Goal: Navigation & Orientation: Find specific page/section

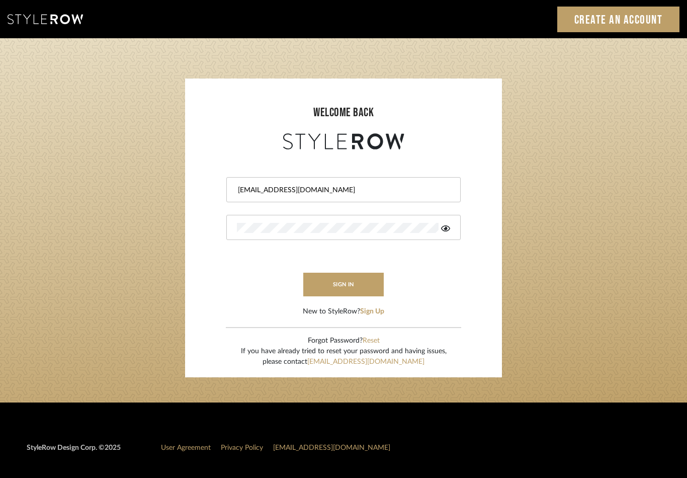
click at [260, 187] on input "ktyler@morgantewilson.com" at bounding box center [342, 190] width 211 height 10
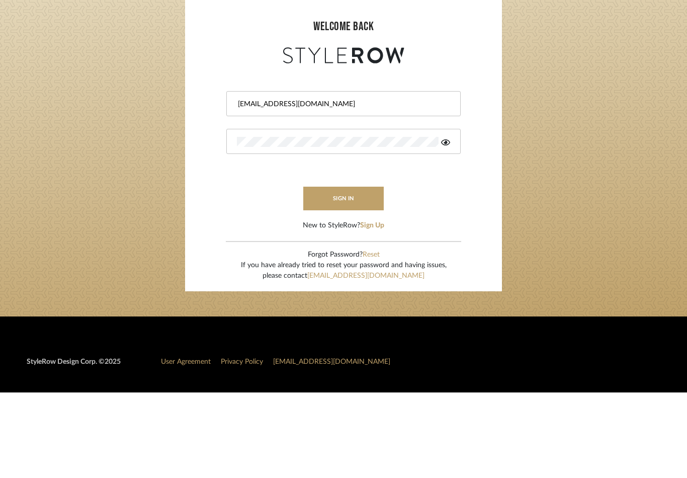
type input "jmatthews@morgantewilson.com"
click at [445, 215] on div at bounding box center [343, 227] width 234 height 25
click at [450, 225] on icon at bounding box center [445, 228] width 9 height 6
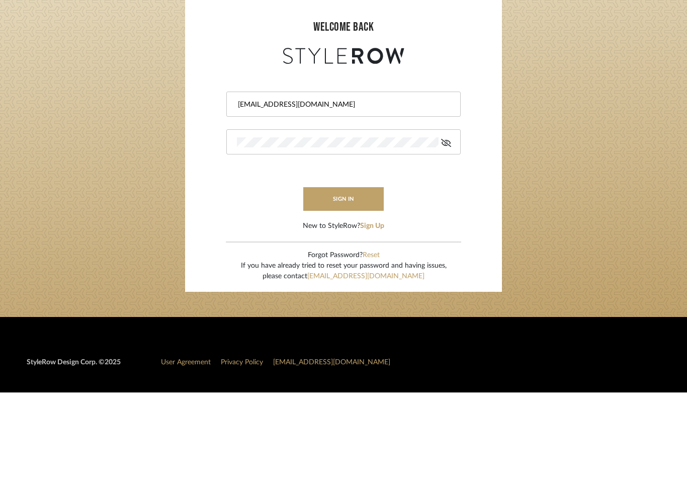
click at [363, 273] on button "sign in" at bounding box center [343, 285] width 81 height 24
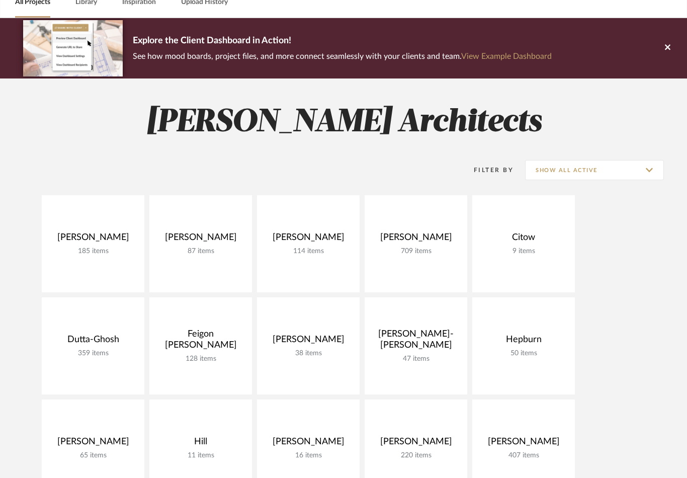
scroll to position [58, 0]
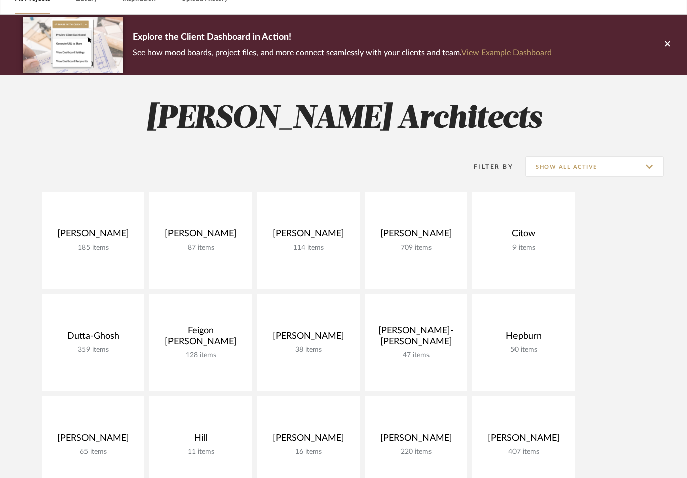
click at [0, 0] on link at bounding box center [0, 0] width 0 height 0
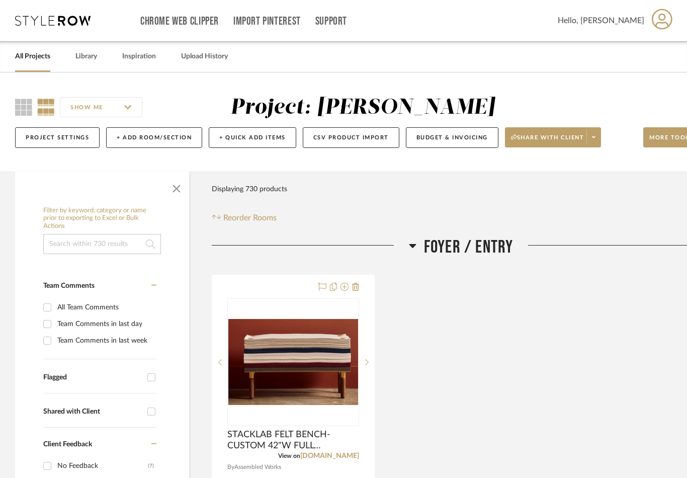
click at [37, 57] on link "All Projects" at bounding box center [32, 57] width 35 height 14
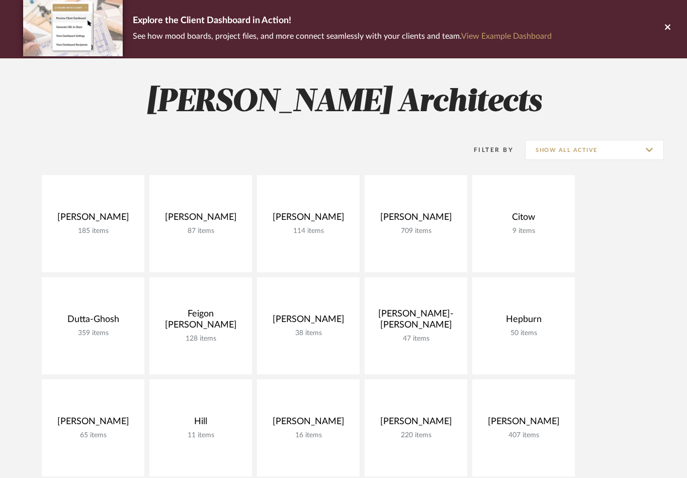
scroll to position [74, 0]
click at [0, 0] on link at bounding box center [0, 0] width 0 height 0
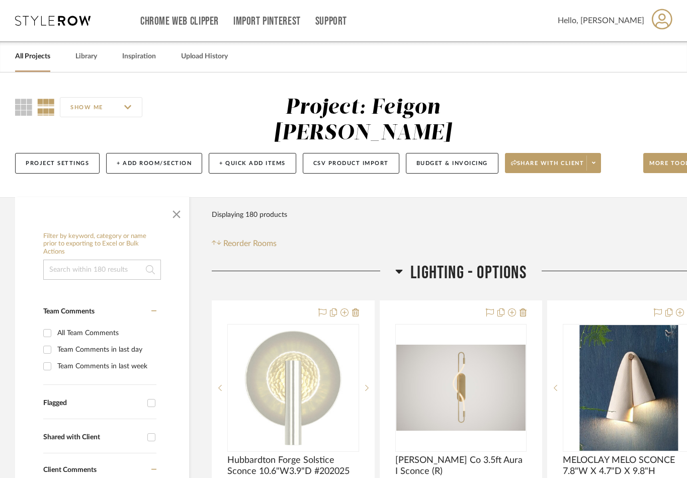
click at [22, 113] on icon at bounding box center [23, 107] width 17 height 17
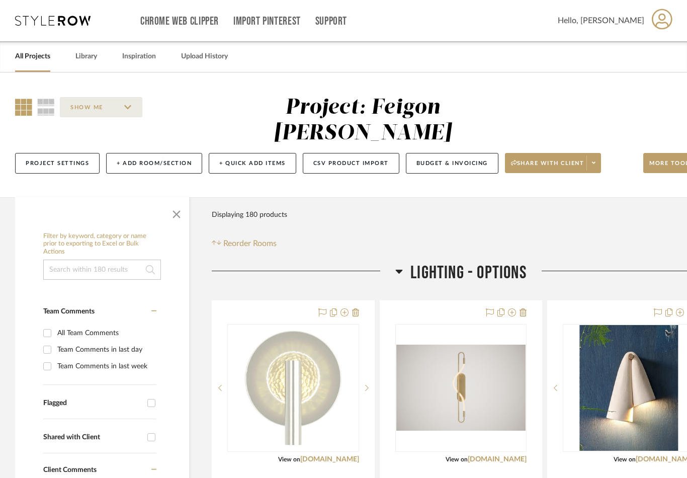
click at [38, 51] on link "All Projects" at bounding box center [32, 57] width 35 height 14
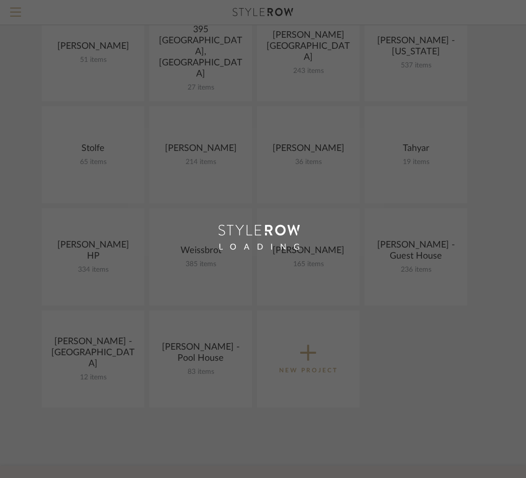
scroll to position [751, 0]
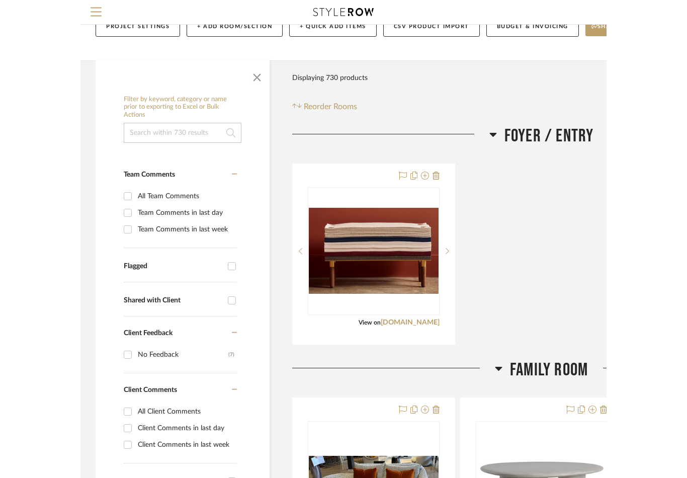
scroll to position [64, 0]
